Goal: Find specific page/section: Find specific page/section

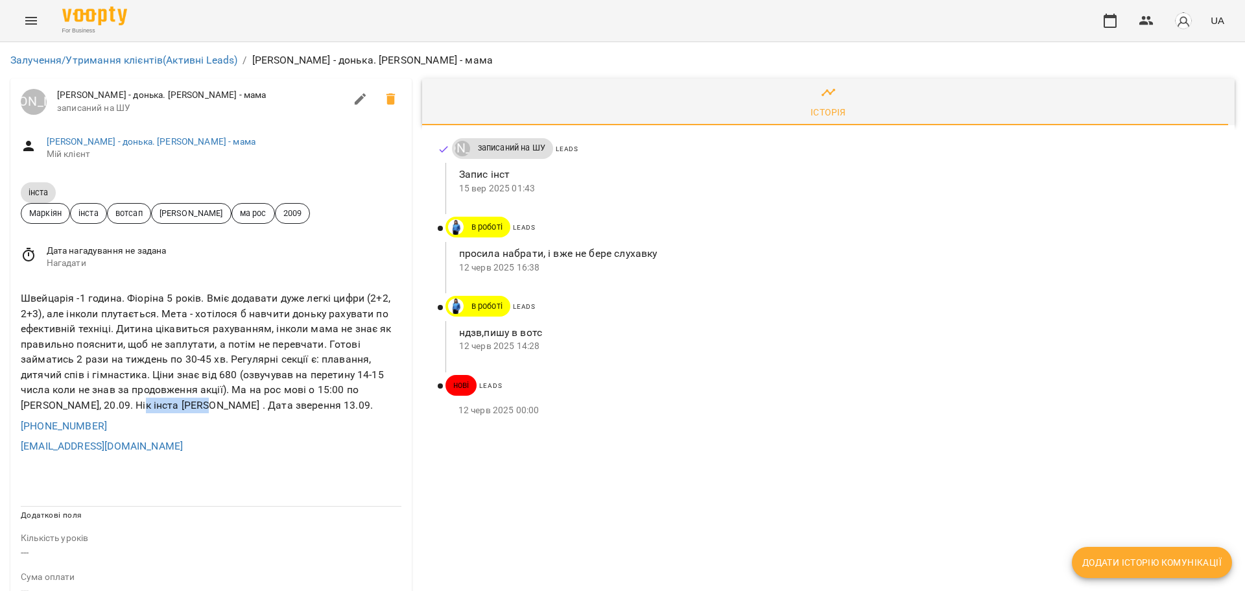
drag, startPoint x: 97, startPoint y: 408, endPoint x: 161, endPoint y: 412, distance: 64.3
click at [161, 412] on div "Швейцарія -1 година. Фіоріна 5 років. Вміє додавати дуже легкі цифри (2+2, 2+3)…" at bounding box center [211, 352] width 386 height 128
